Goal: Navigation & Orientation: Find specific page/section

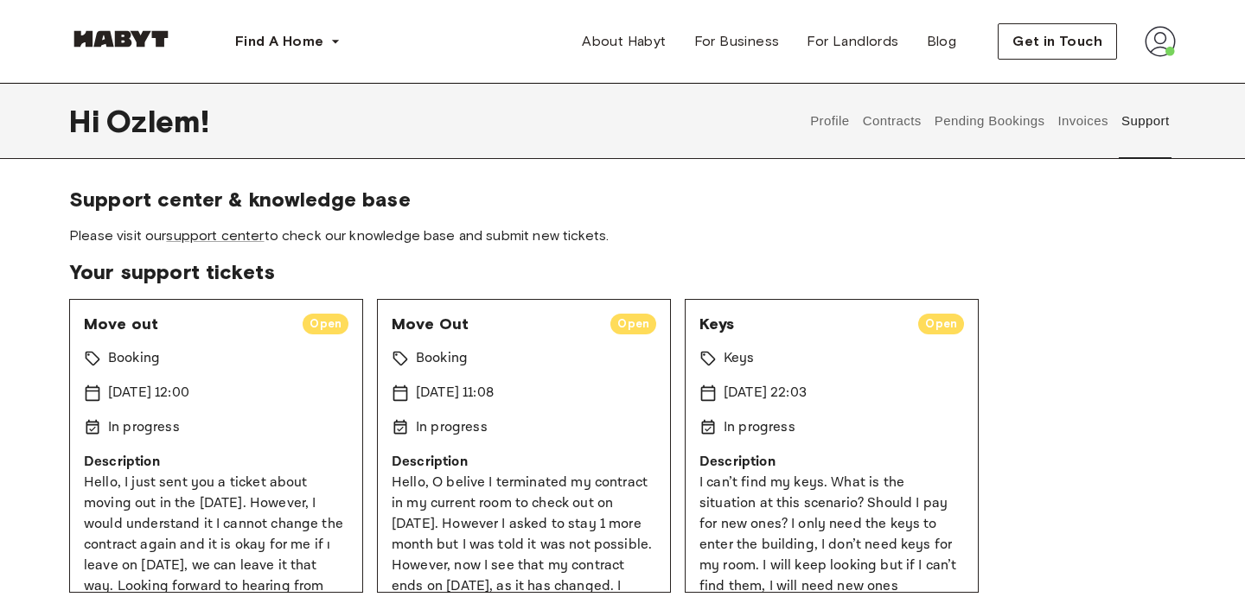
scroll to position [206, 0]
click at [914, 123] on button "Contracts" at bounding box center [891, 121] width 63 height 76
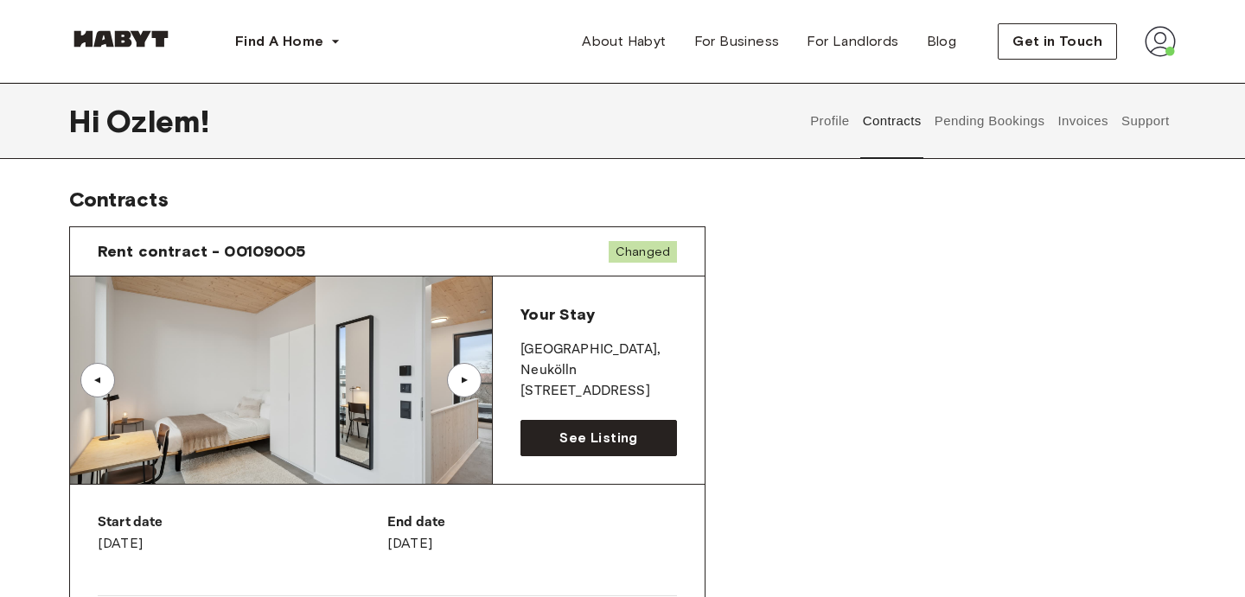
click at [456, 533] on div "End date October 31st, 2025" at bounding box center [532, 533] width 290 height 41
click at [456, 348] on img at bounding box center [281, 380] width 422 height 207
click at [462, 360] on img at bounding box center [281, 380] width 422 height 207
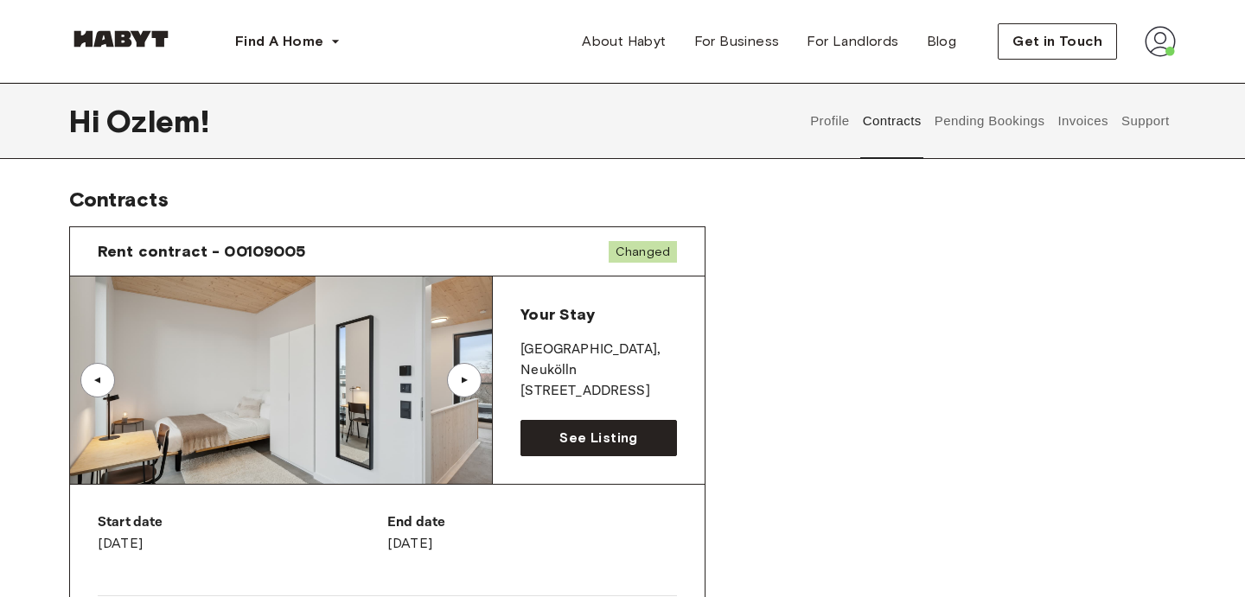
click at [475, 381] on div "▲" at bounding box center [464, 380] width 35 height 35
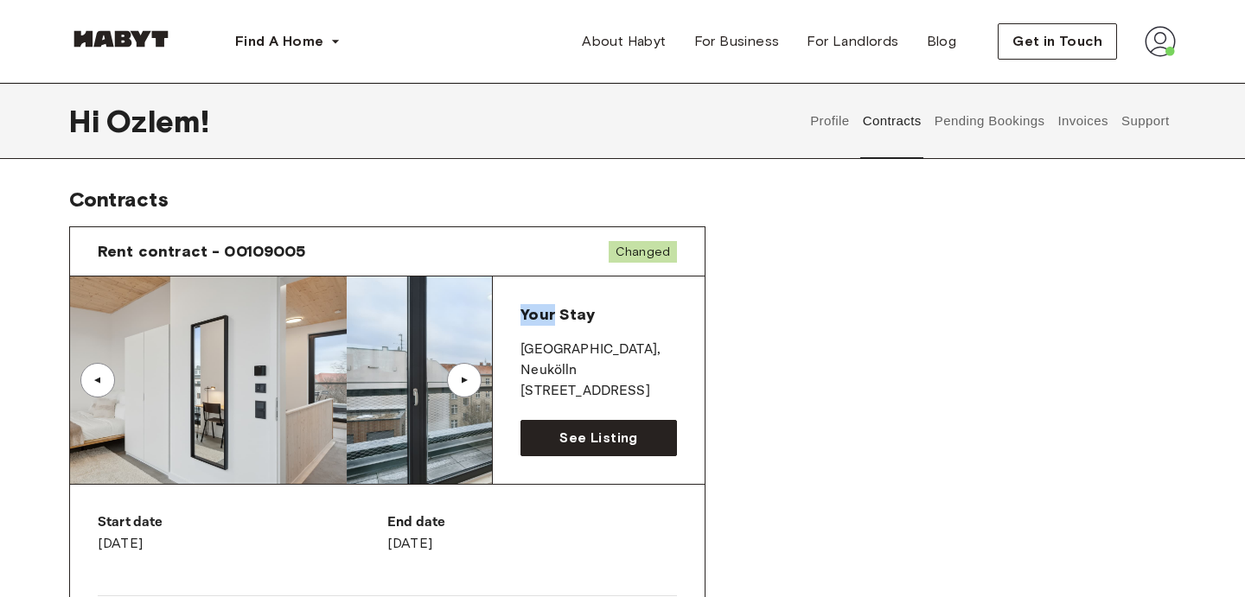
click at [475, 382] on div "▲" at bounding box center [464, 380] width 35 height 35
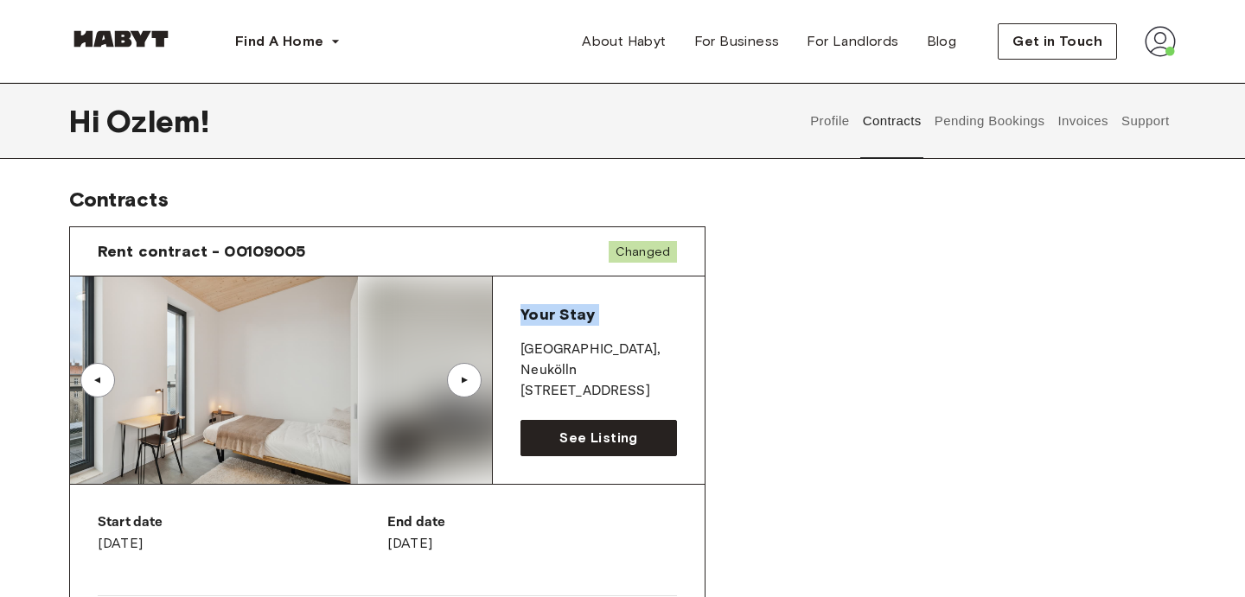
click at [475, 382] on div "▲" at bounding box center [464, 380] width 35 height 35
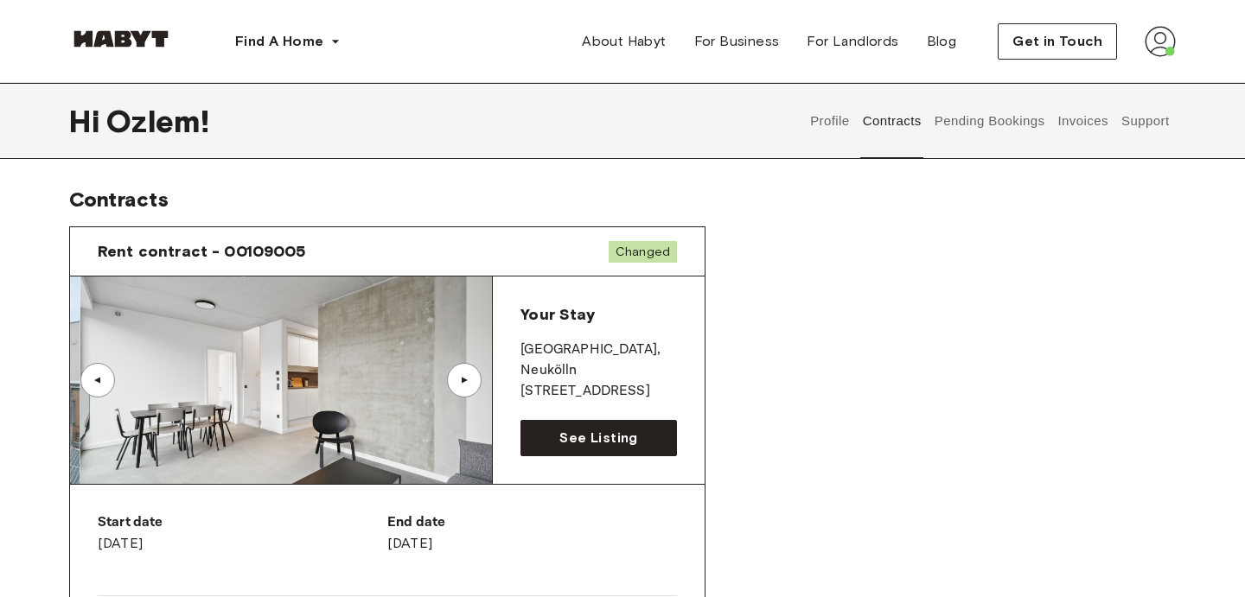
click at [606, 360] on p "BERLIN , Neukölln" at bounding box center [598, 360] width 156 height 41
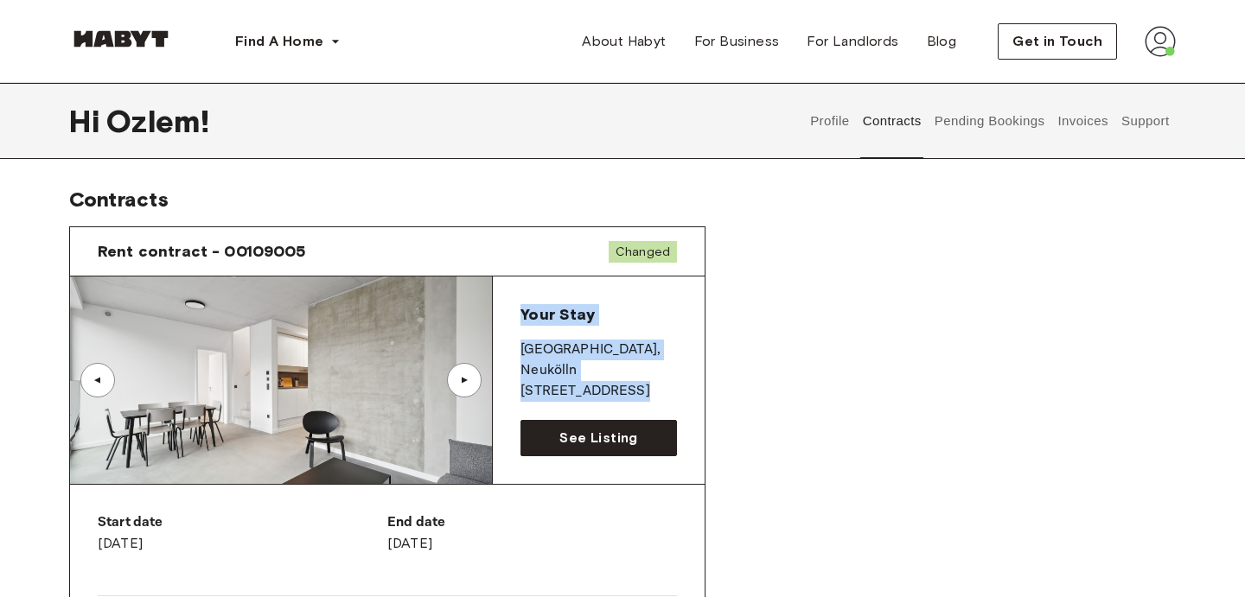
drag, startPoint x: 619, startPoint y: 395, endPoint x: 584, endPoint y: 307, distance: 94.7
click at [583, 303] on div "Your Stay BERLIN , Neukölln Hermannstraße 14 See Listing" at bounding box center [599, 380] width 212 height 207
click at [584, 307] on span "Your Stay" at bounding box center [556, 314] width 73 height 19
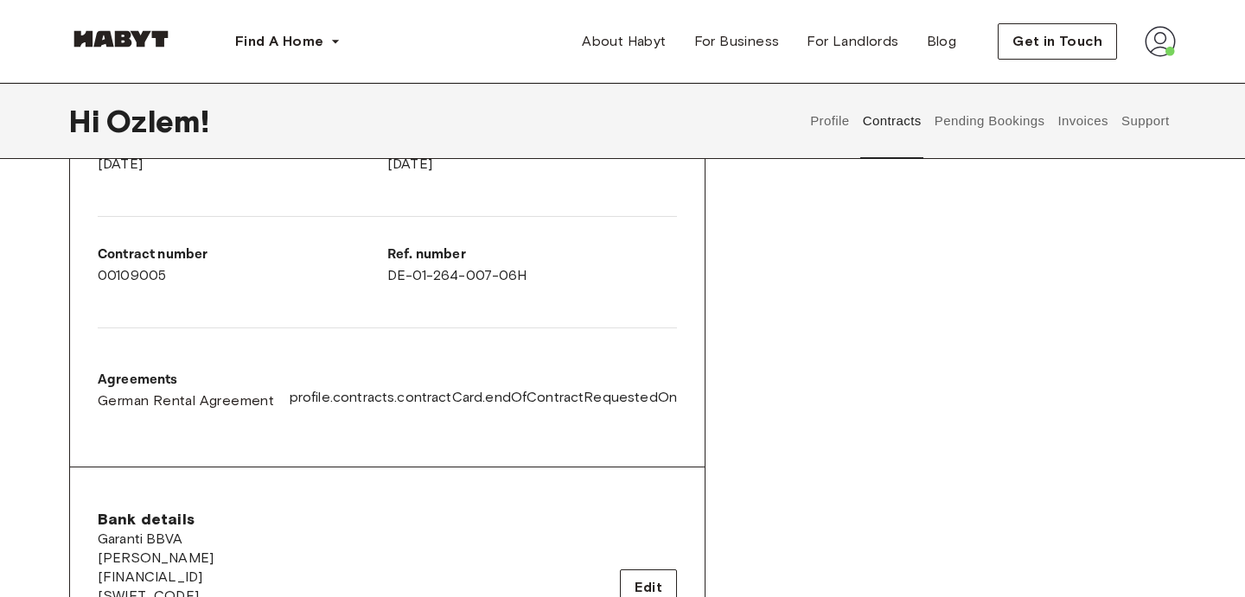
scroll to position [134, 0]
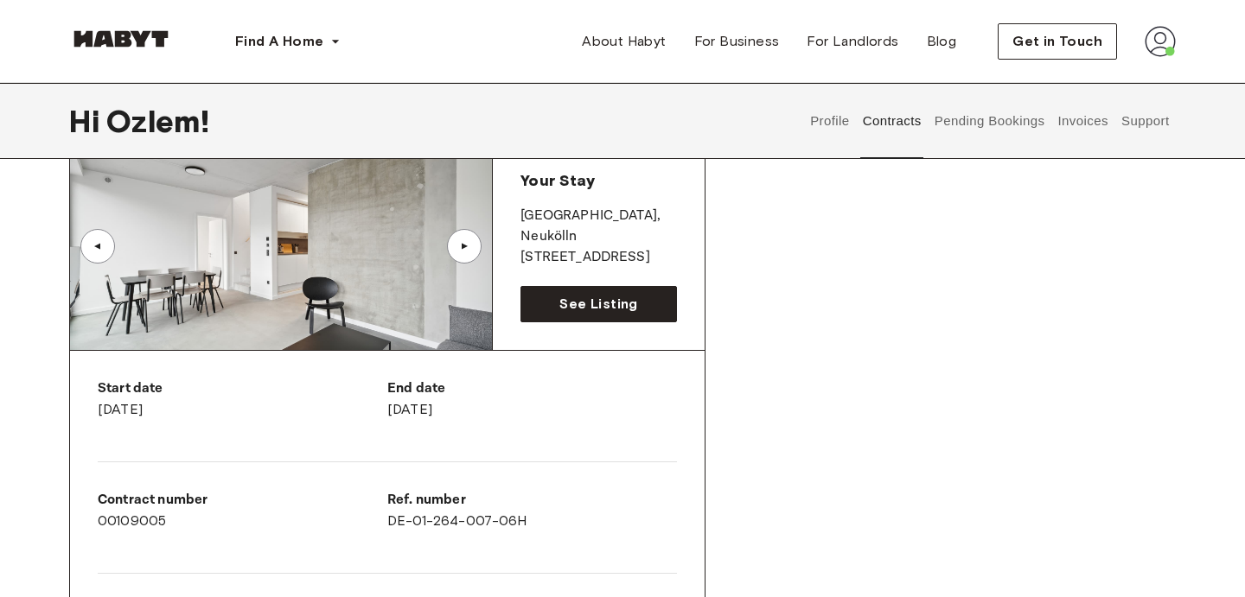
click at [446, 417] on div "End date October 31st, 2025" at bounding box center [532, 399] width 290 height 41
drag, startPoint x: 449, startPoint y: 420, endPoint x: 419, endPoint y: 416, distance: 29.7
click at [418, 417] on div "End date October 31st, 2025" at bounding box center [532, 406] width 290 height 55
click at [419, 416] on div "End date October 31st, 2025" at bounding box center [532, 399] width 290 height 41
drag, startPoint x: 419, startPoint y: 416, endPoint x: 475, endPoint y: 414, distance: 55.3
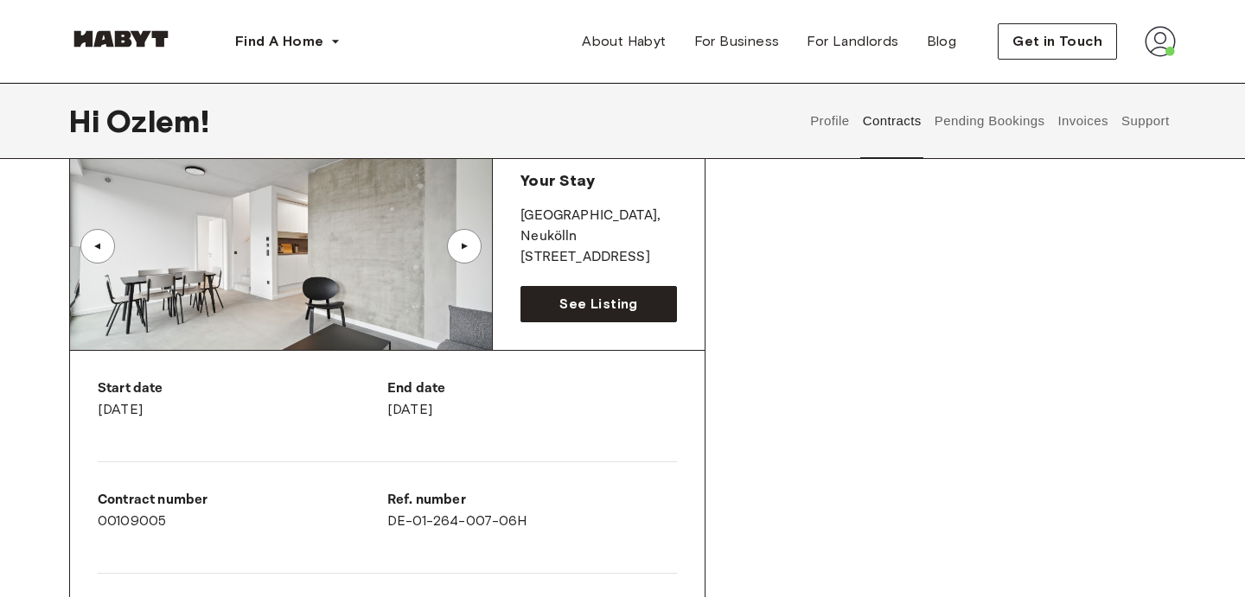
click at [478, 415] on div "End date October 31st, 2025" at bounding box center [532, 399] width 290 height 41
click at [475, 414] on div "End date October 31st, 2025" at bounding box center [532, 399] width 290 height 41
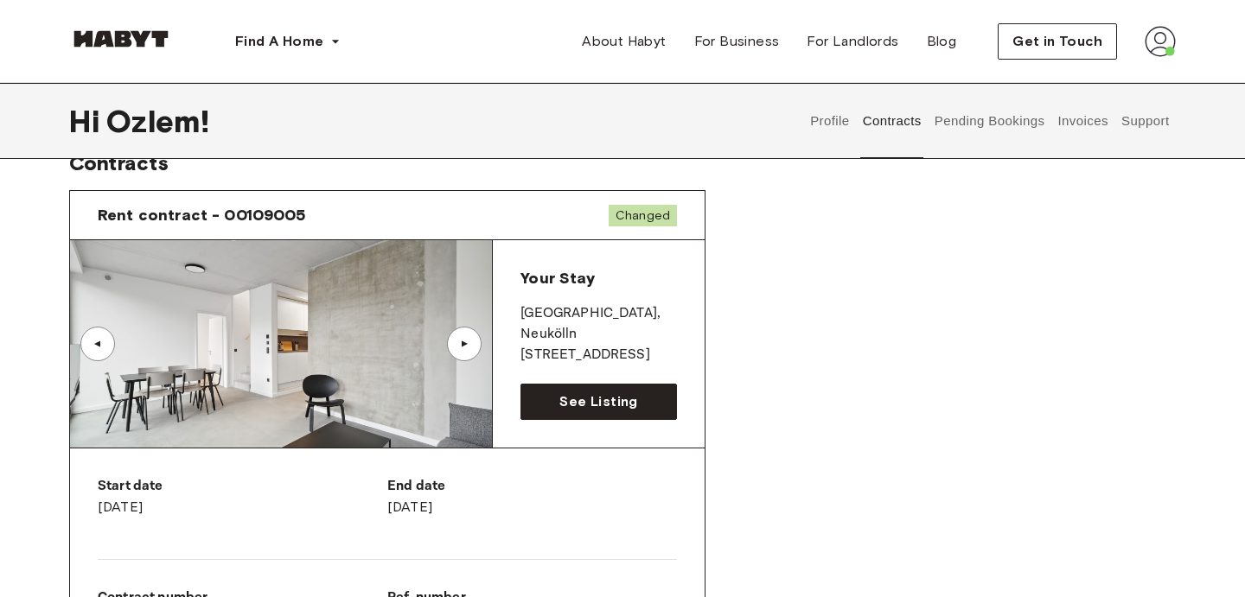
scroll to position [31, 0]
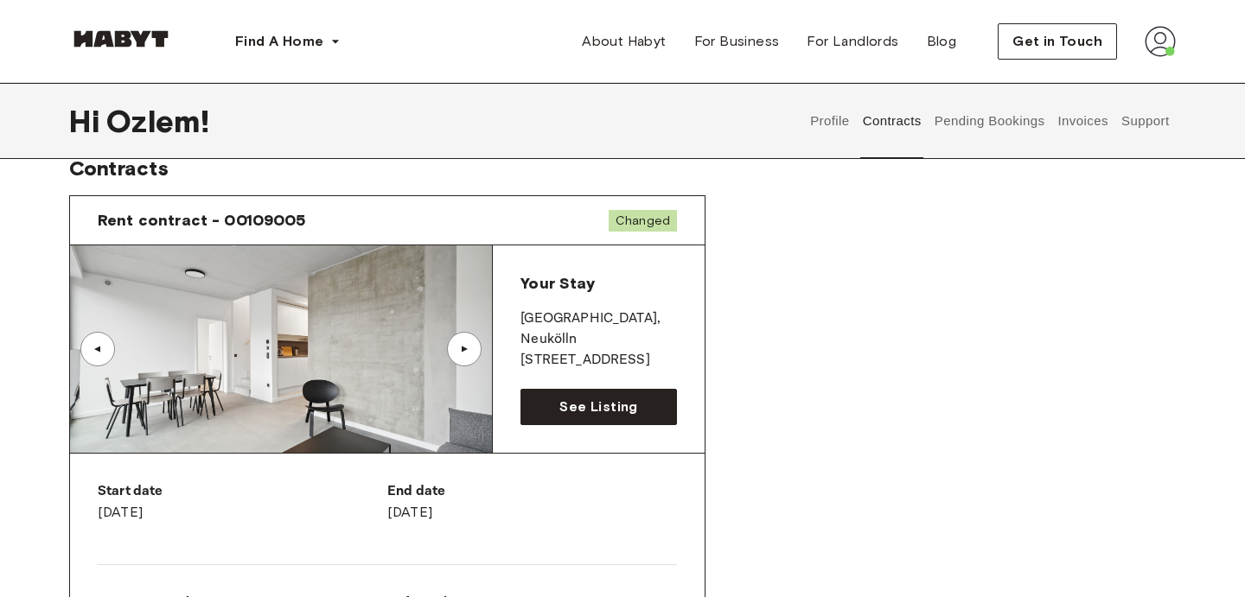
click at [475, 358] on div "▲" at bounding box center [464, 349] width 35 height 35
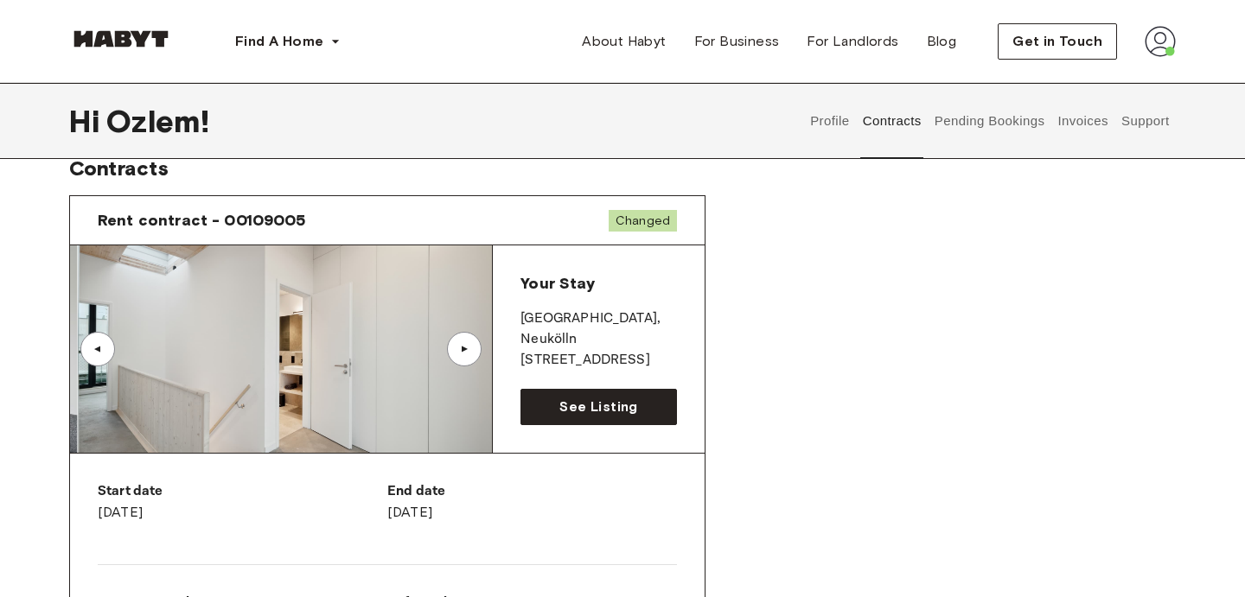
click at [475, 356] on div "▲" at bounding box center [464, 349] width 35 height 35
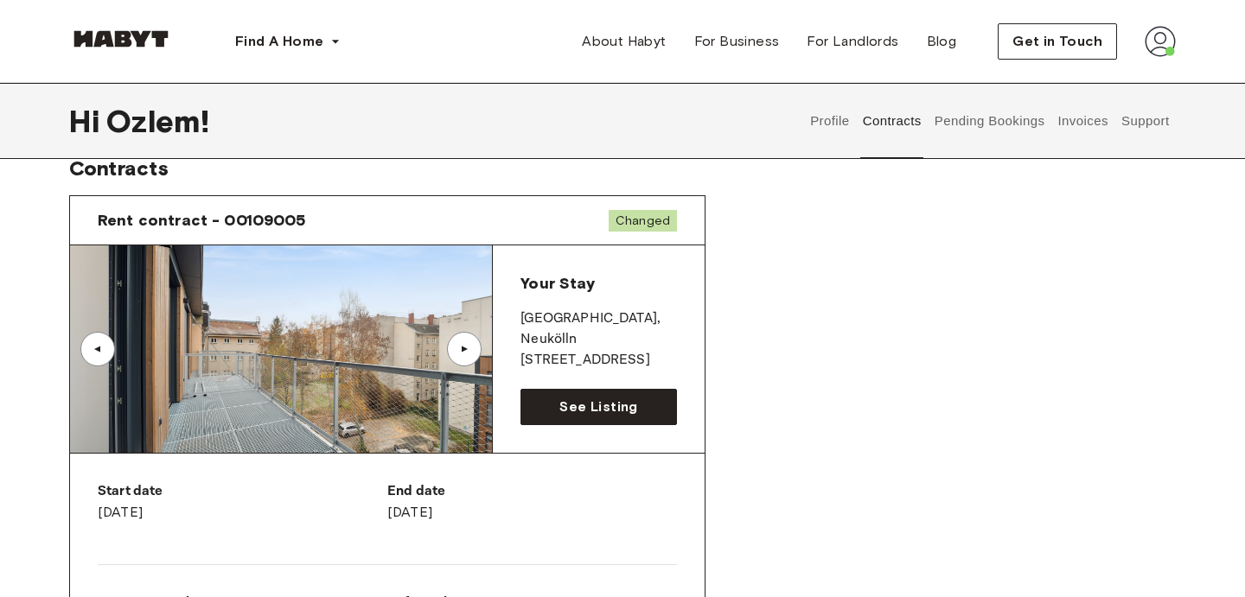
click at [474, 356] on div "▲" at bounding box center [464, 349] width 35 height 35
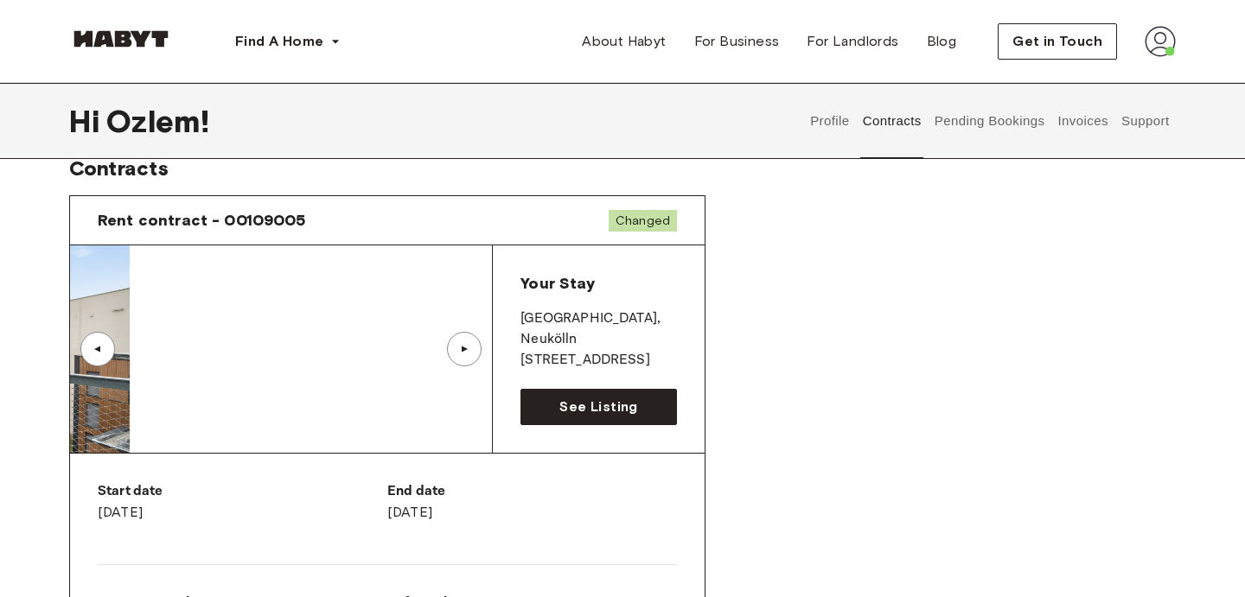
click at [474, 356] on div "▲" at bounding box center [464, 349] width 35 height 35
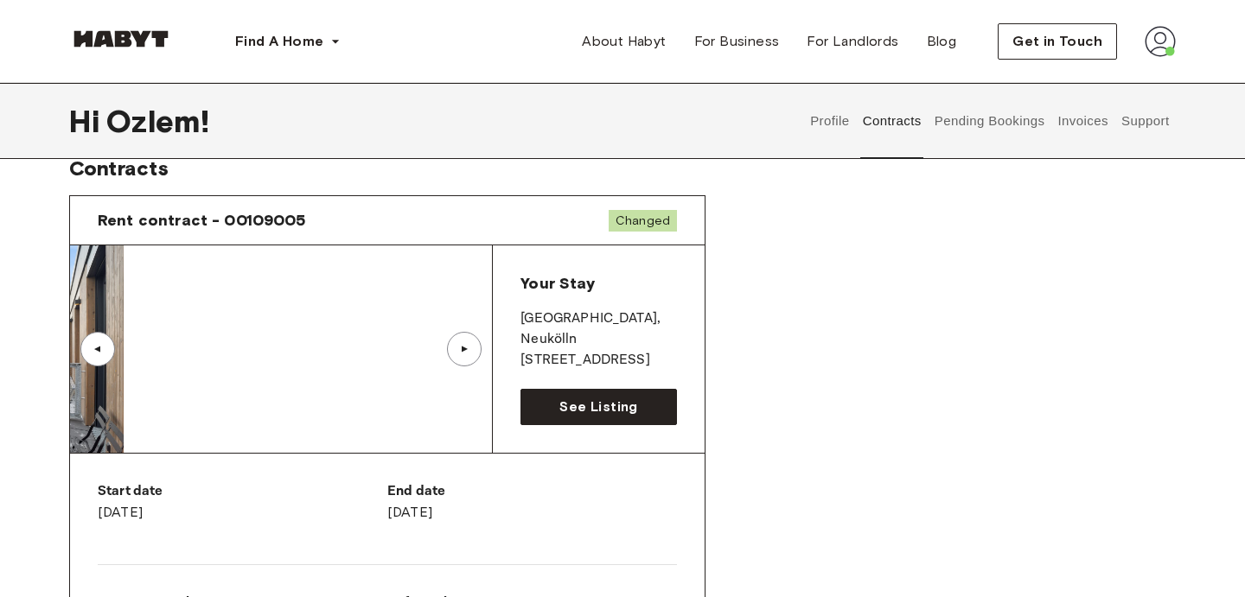
click at [474, 356] on div "▲" at bounding box center [464, 349] width 35 height 35
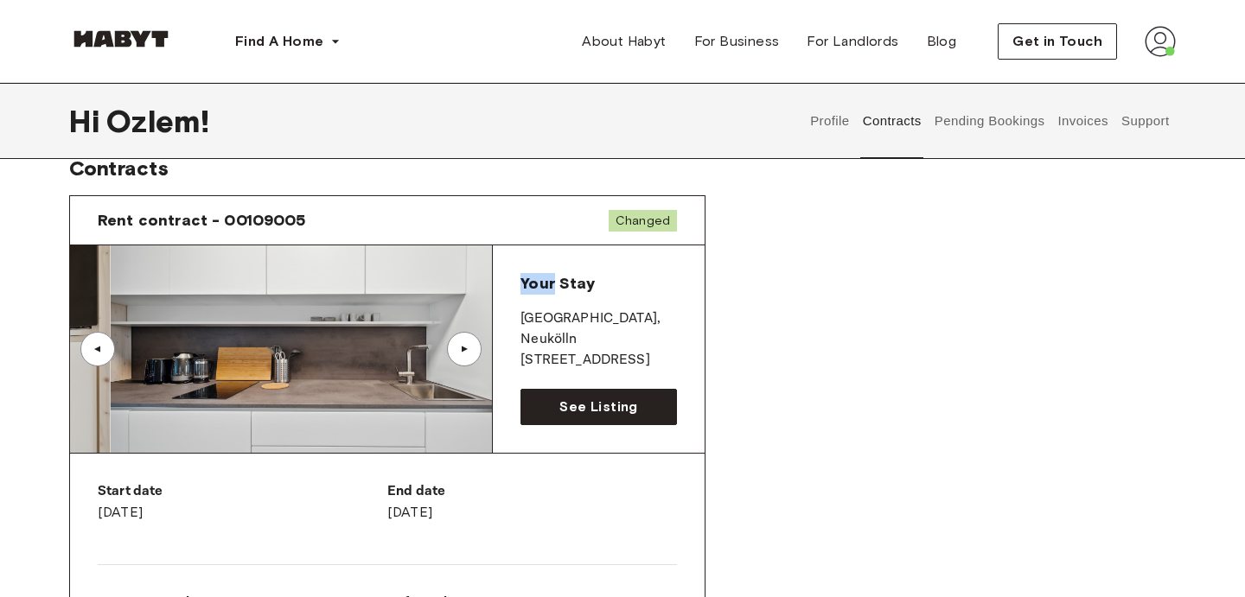
click at [474, 356] on div "▲" at bounding box center [464, 349] width 35 height 35
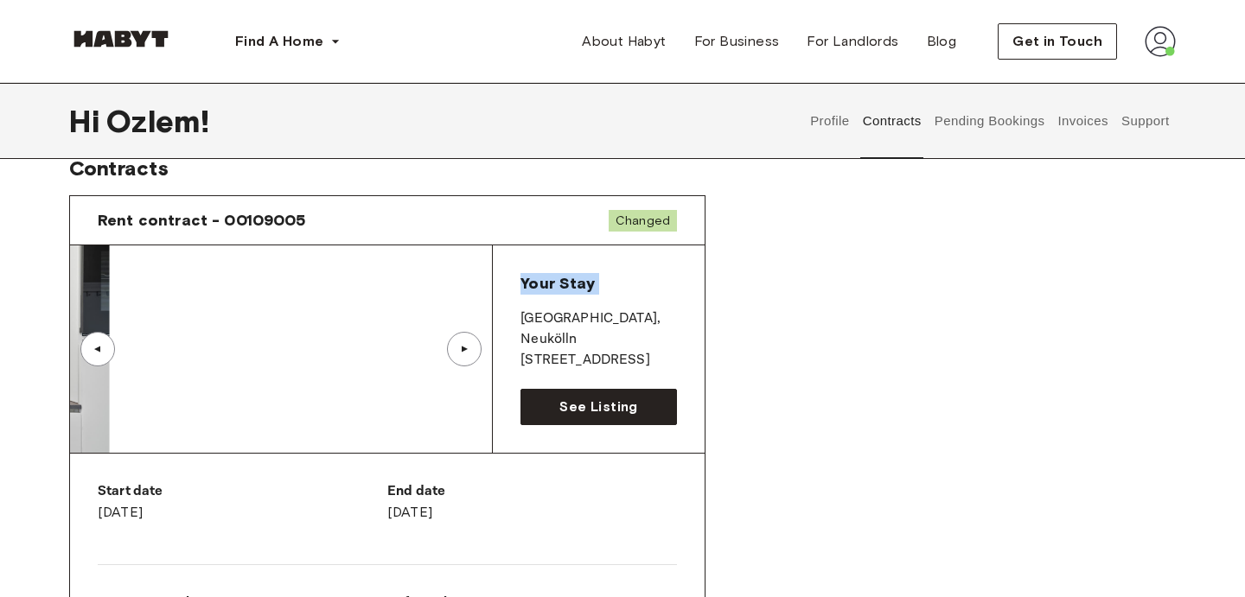
click at [474, 356] on div "▲" at bounding box center [464, 349] width 35 height 35
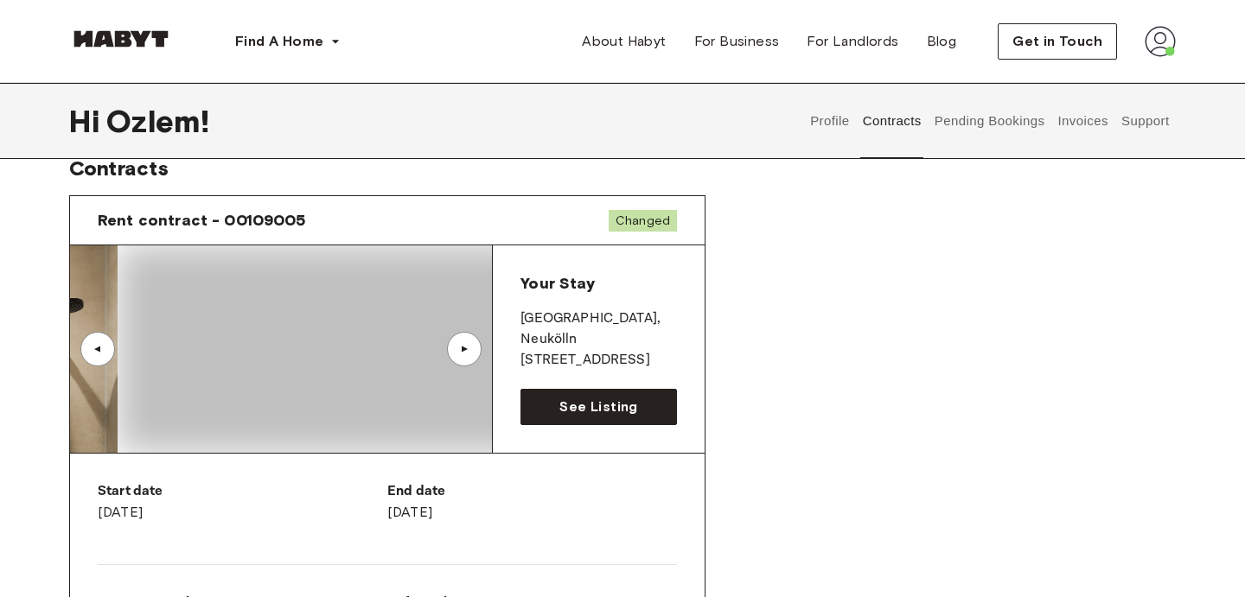
scroll to position [0, 0]
